Goal: Communication & Community: Answer question/provide support

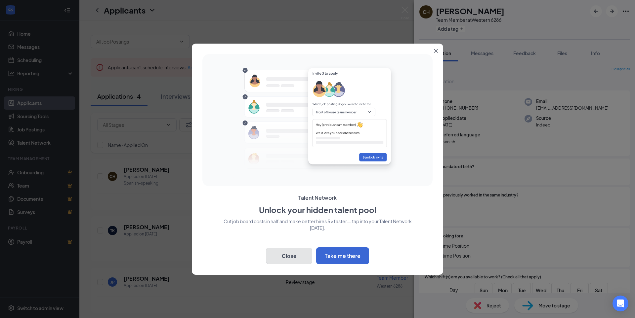
click at [288, 253] on button "Close" at bounding box center [289, 256] width 46 height 17
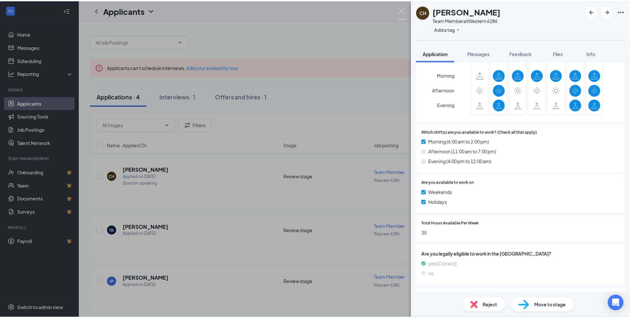
scroll to position [270, 0]
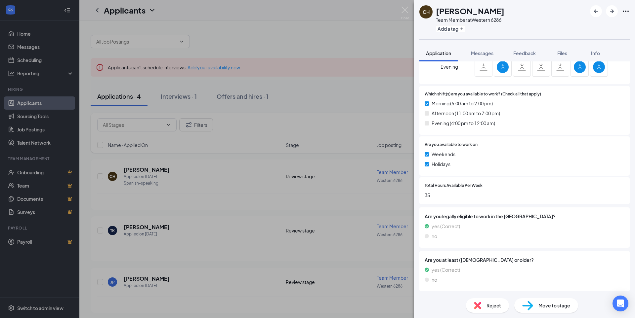
click at [281, 142] on div "CH [PERSON_NAME] Team Member at Western 6286 Add a tag Application Messages Fee…" at bounding box center [317, 159] width 635 height 318
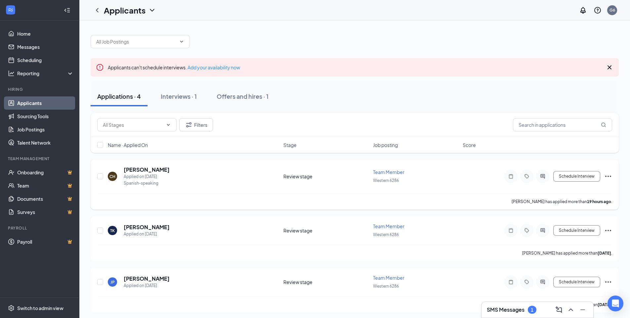
click at [385, 172] on span "Team Member" at bounding box center [388, 172] width 31 height 6
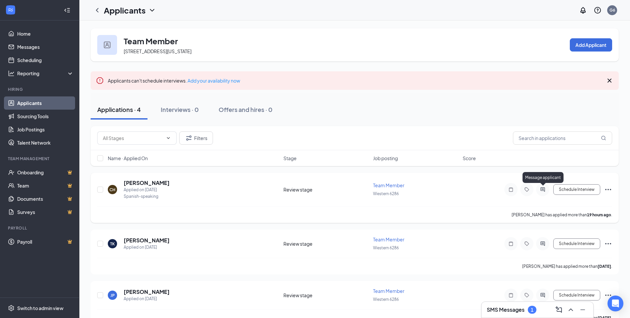
click at [544, 188] on icon "ActiveChat" at bounding box center [543, 189] width 8 height 5
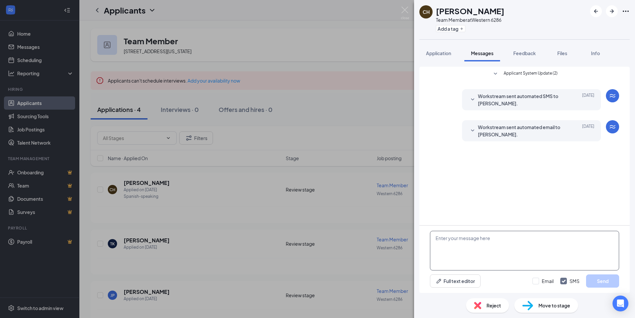
click at [454, 244] on textarea at bounding box center [524, 251] width 189 height 40
type textarea "Would you be available for an interview [DATE] at 10 am"
click at [604, 283] on button "Send" at bounding box center [602, 281] width 33 height 13
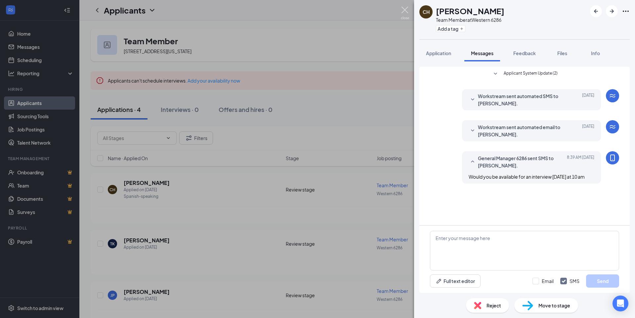
click at [406, 10] on img at bounding box center [405, 13] width 8 height 13
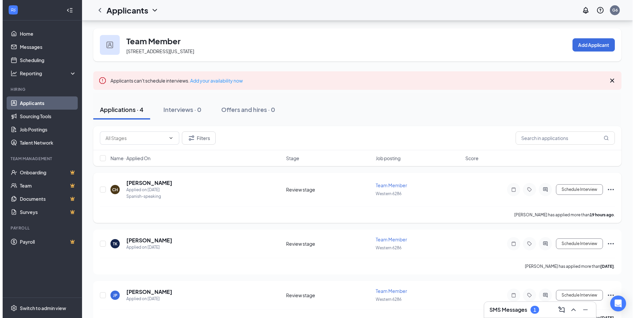
scroll to position [67, 0]
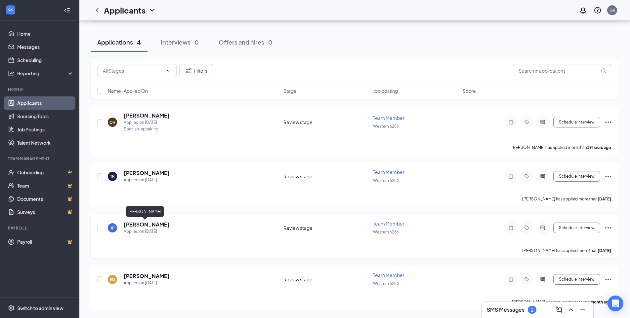
click at [138, 223] on h5 "[PERSON_NAME]" at bounding box center [147, 224] width 46 height 7
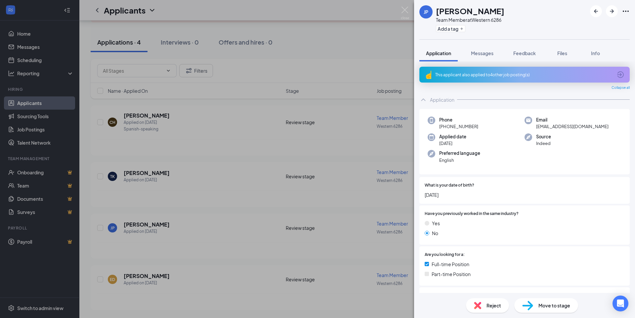
scroll to position [66, 0]
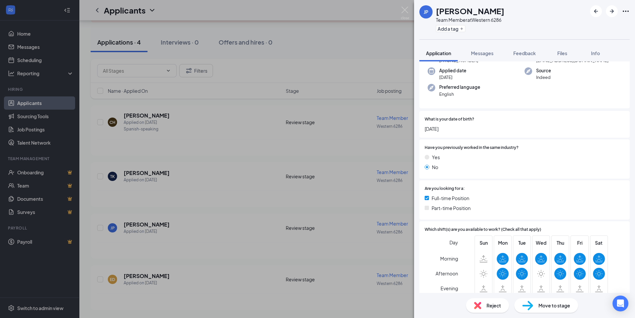
click at [530, 306] on img at bounding box center [527, 306] width 11 height 10
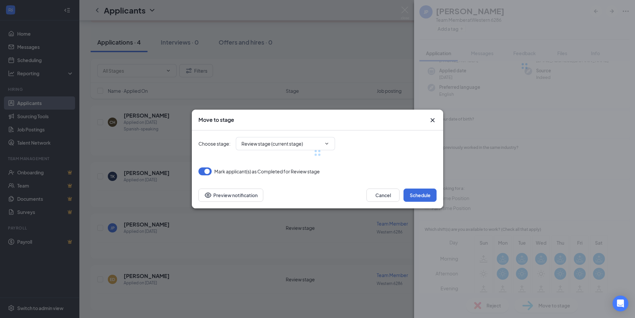
type input "Onsite Interview (next stage)"
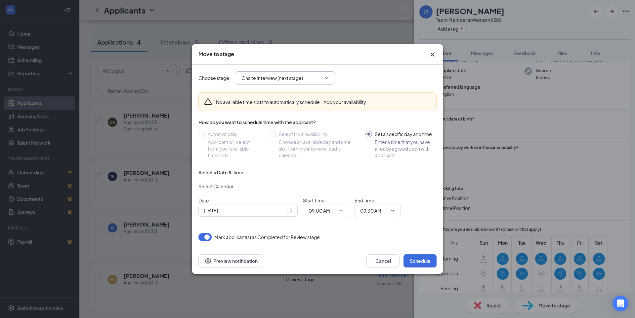
click at [328, 75] on icon "ChevronDown" at bounding box center [326, 77] width 5 height 5
click at [325, 78] on icon "ChevronDown" at bounding box center [326, 77] width 5 height 5
click at [209, 237] on button "button" at bounding box center [204, 237] width 13 height 8
click at [331, 77] on span "Onsite Interview (next stage)" at bounding box center [285, 77] width 99 height 13
drag, startPoint x: 331, startPoint y: 77, endPoint x: 311, endPoint y: 81, distance: 20.9
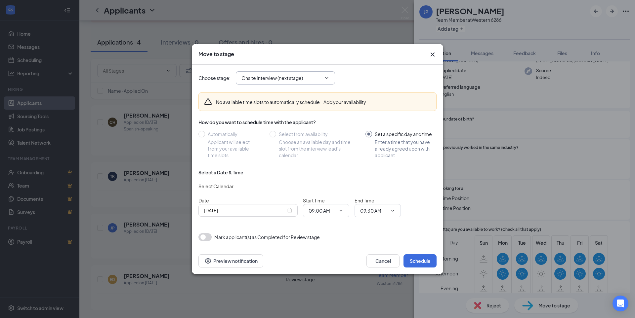
click at [329, 76] on span "Onsite Interview (next stage)" at bounding box center [285, 77] width 99 height 13
click at [386, 259] on button "Cancel" at bounding box center [382, 261] width 33 height 13
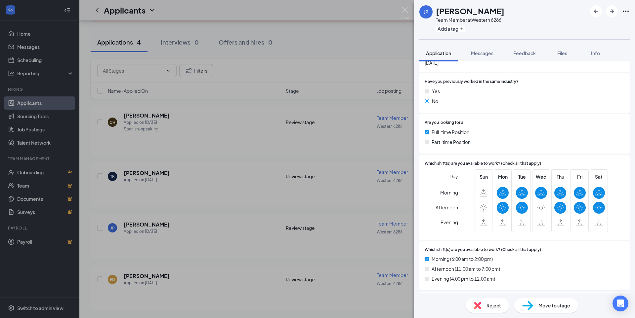
scroll to position [165, 0]
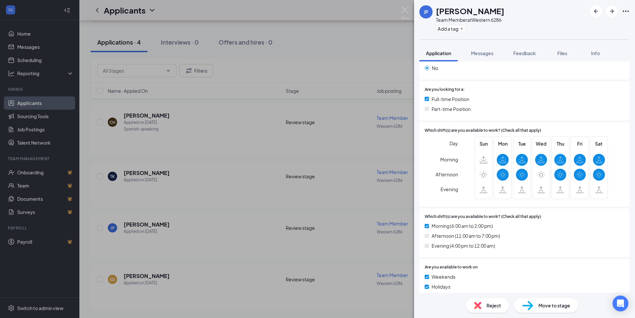
click at [485, 308] on div "Reject" at bounding box center [487, 306] width 43 height 15
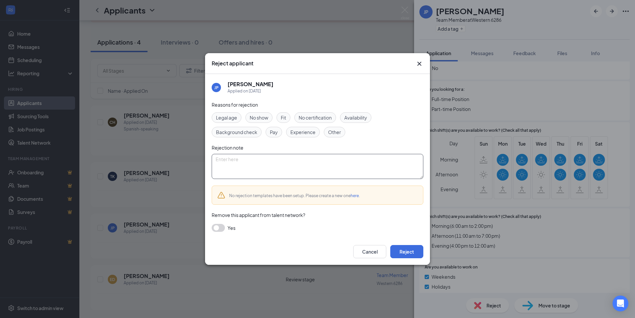
click at [229, 160] on textarea at bounding box center [318, 166] width 212 height 25
type textarea "no call no show"
click at [221, 228] on button "button" at bounding box center [218, 228] width 13 height 8
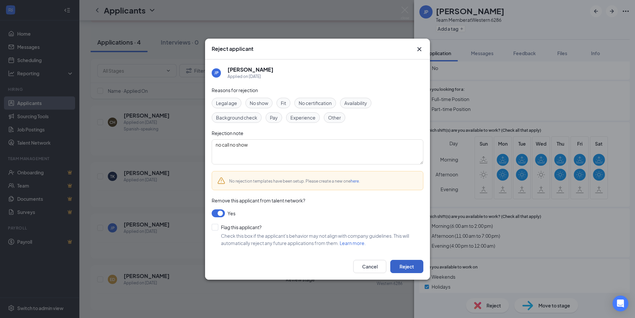
click at [404, 267] on button "Reject" at bounding box center [406, 266] width 33 height 13
